Goal: Transaction & Acquisition: Download file/media

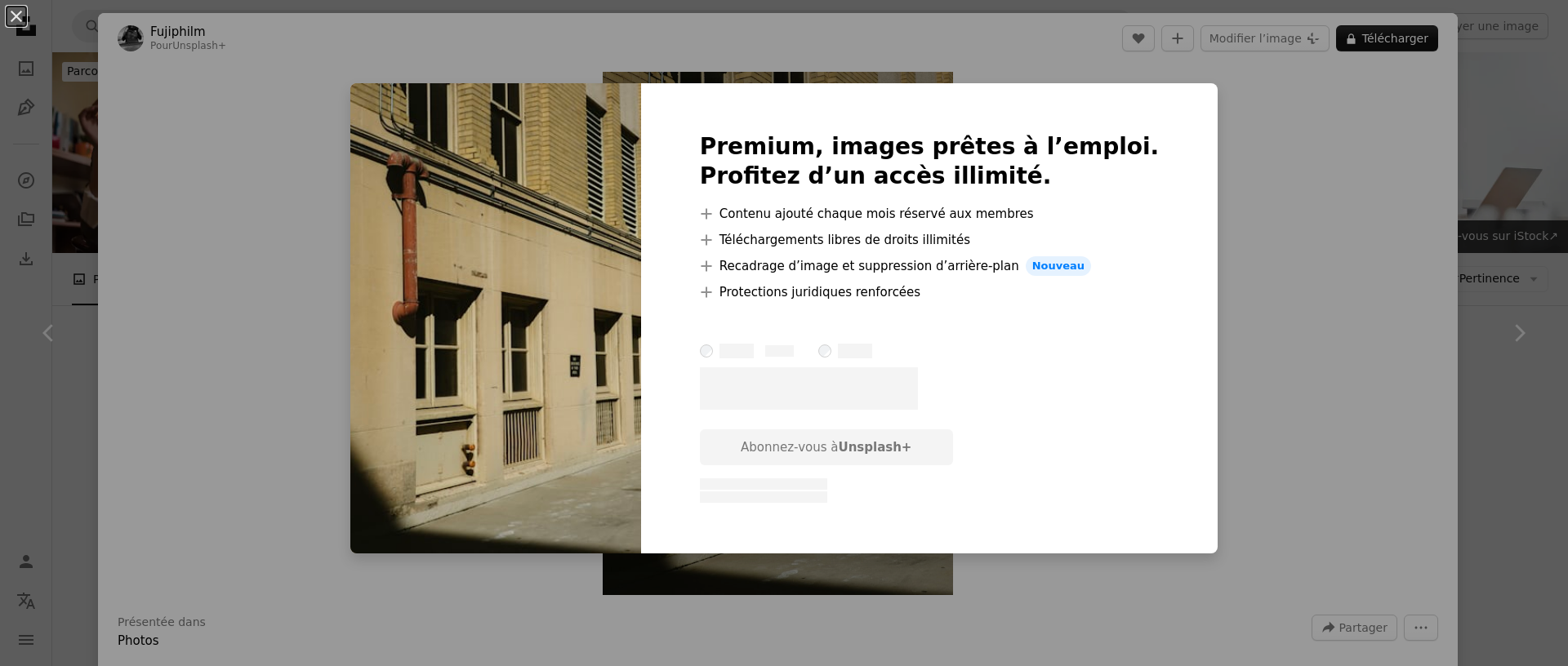
scroll to position [979, 0]
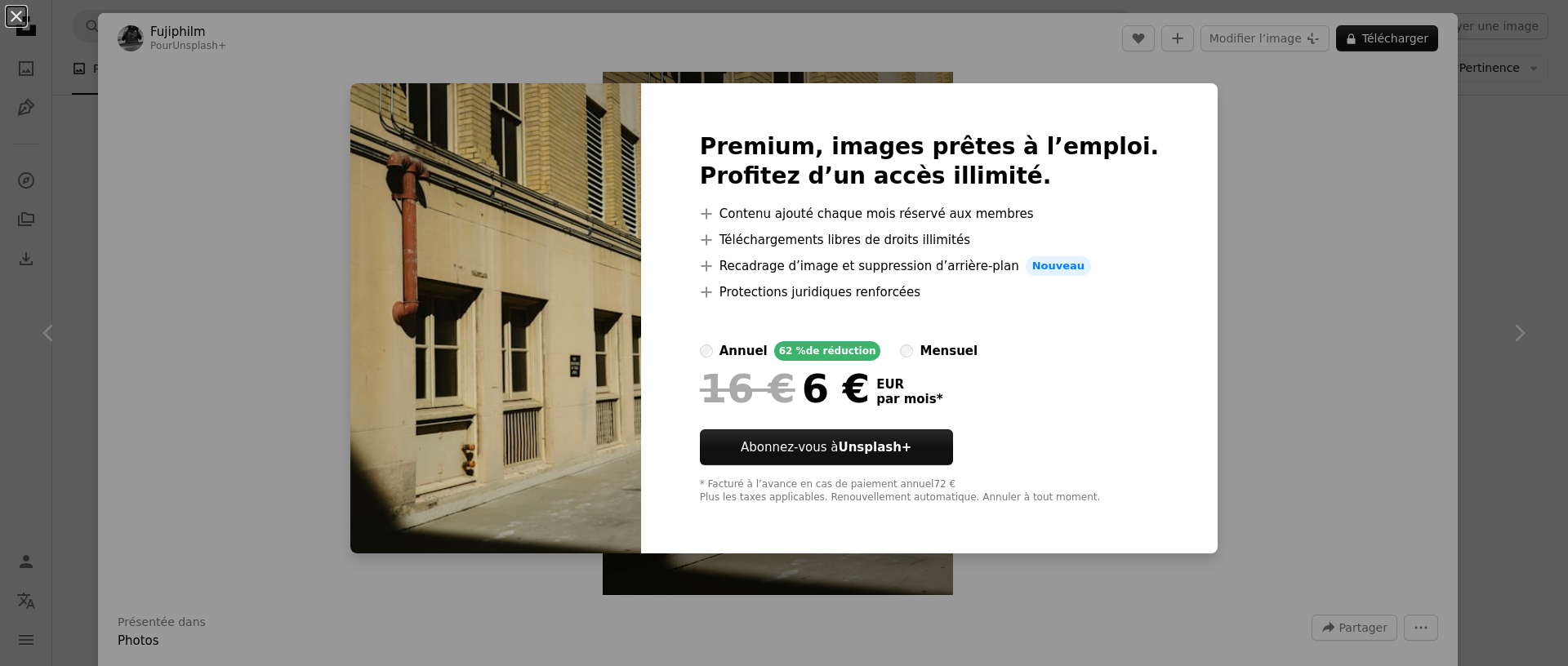
click at [1225, 347] on div "An X shape Premium, images prêtes à l’emploi. Profitez d’un accès illimité. A p…" at bounding box center [784, 333] width 1568 height 666
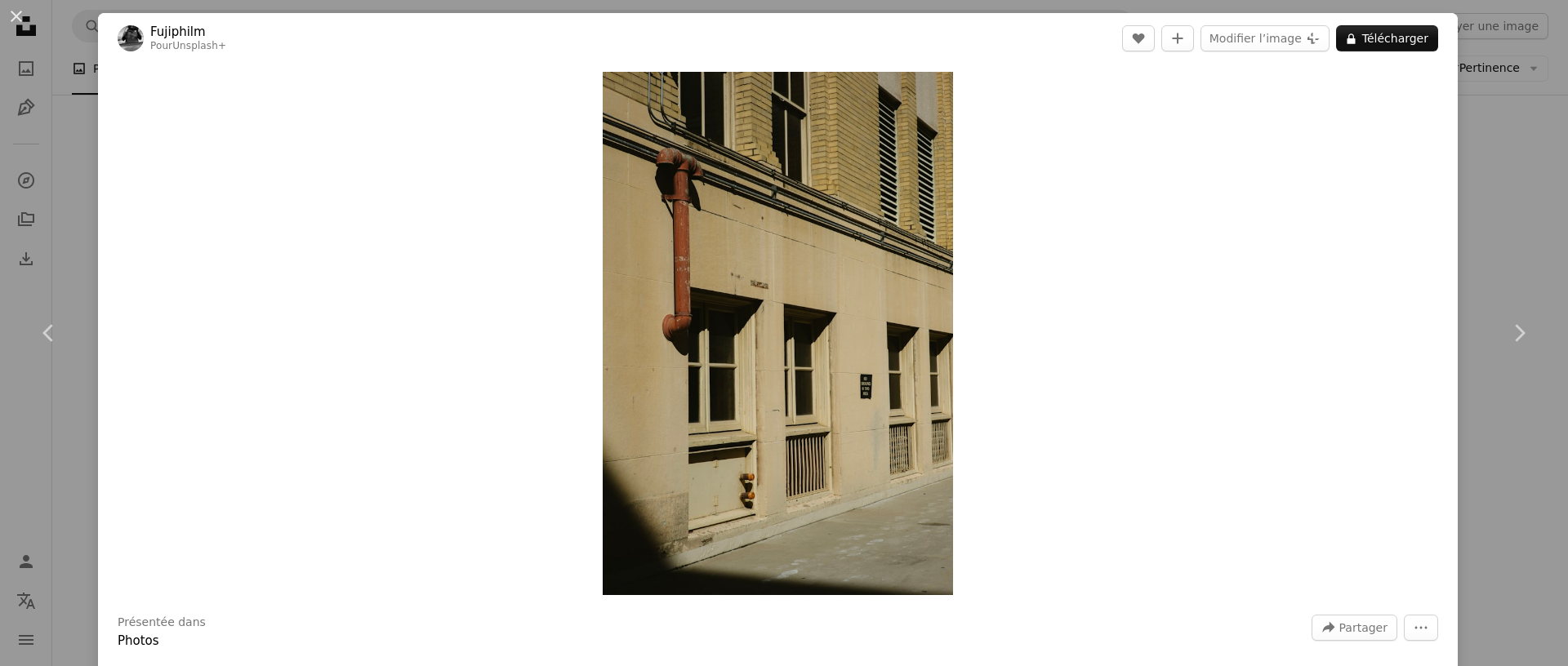
click at [75, 213] on div "An X shape Chevron left Chevron right Fujiphilm Pour Unsplash+ A heart A plus s…" at bounding box center [784, 333] width 1568 height 666
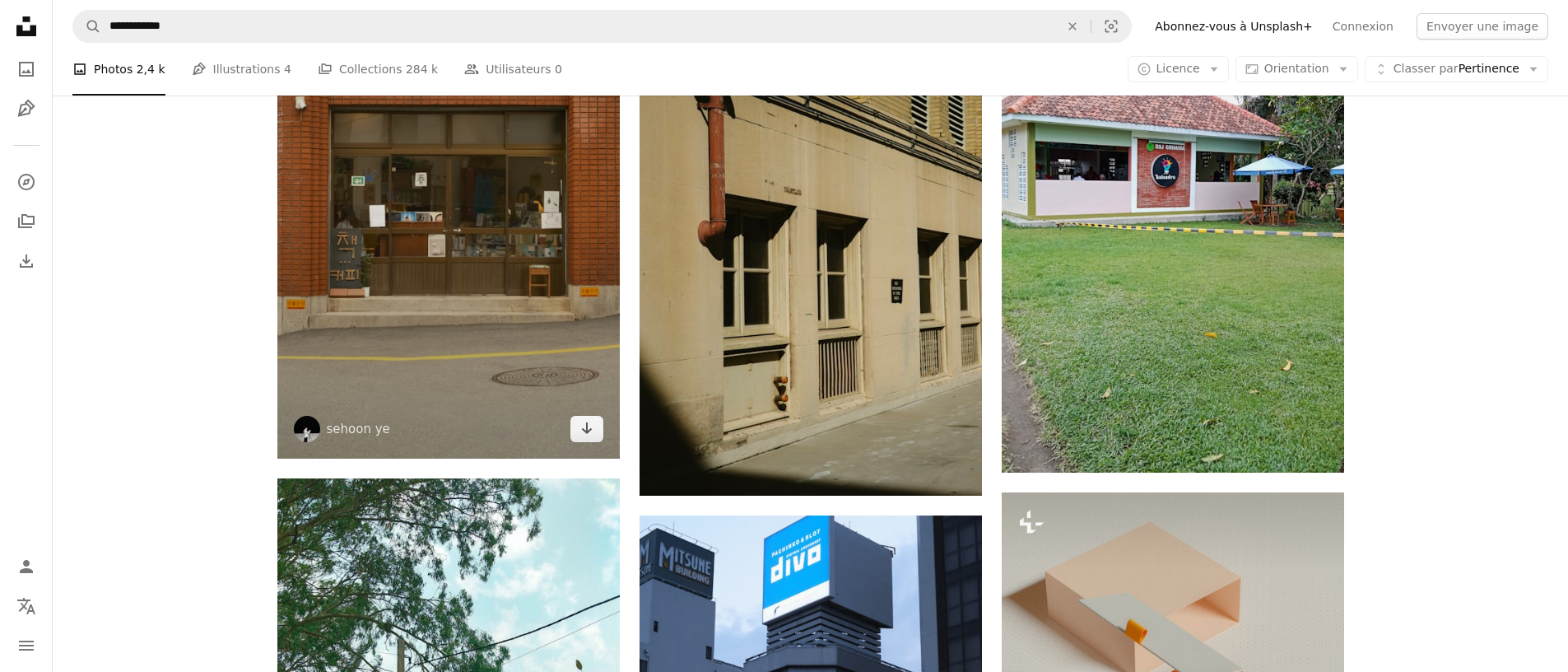
click at [428, 347] on img at bounding box center [449, 201] width 342 height 514
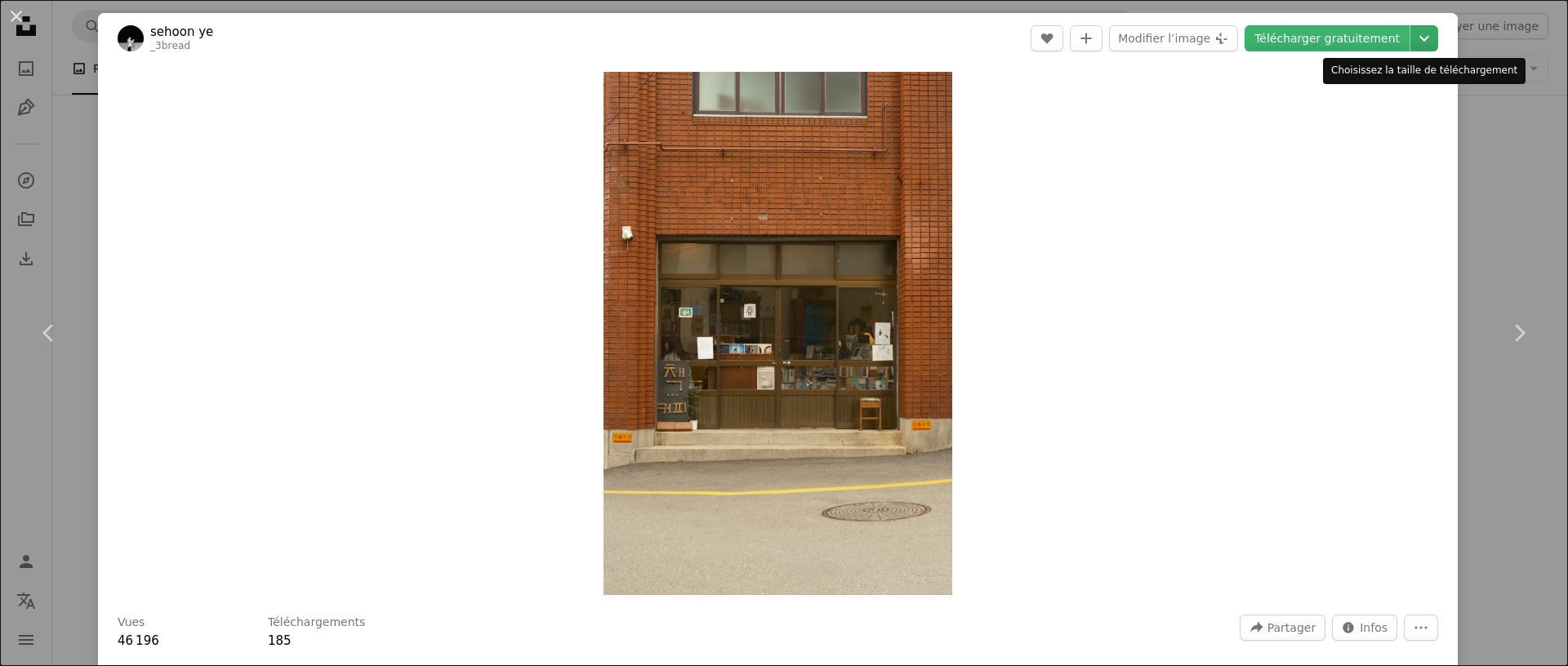
click at [1411, 35] on icon "Chevron down" at bounding box center [1424, 38] width 26 height 19
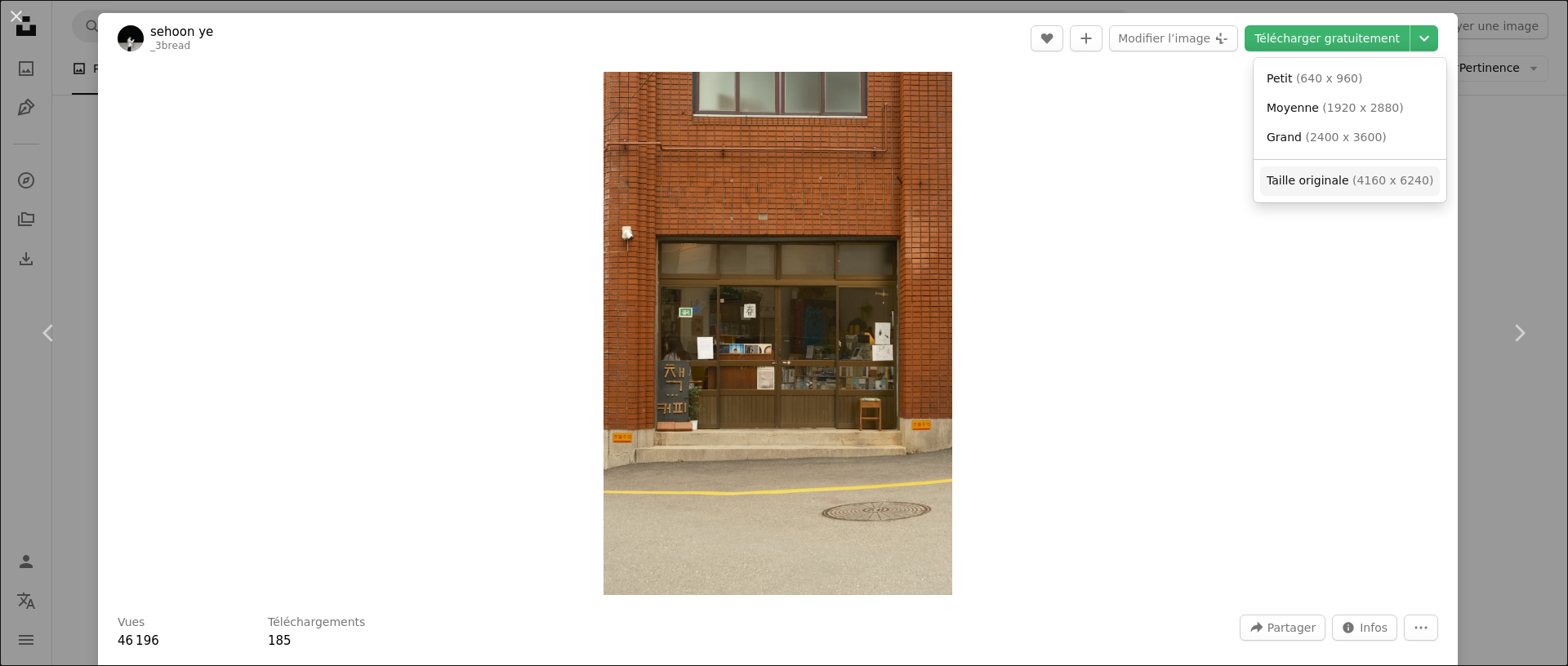
click at [1376, 181] on span "( 4160 x 6240 )" at bounding box center [1393, 180] width 81 height 13
